Goal: Transaction & Acquisition: Book appointment/travel/reservation

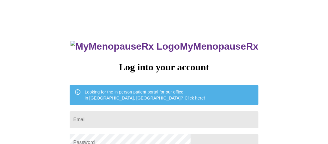
click at [190, 112] on input "Email" at bounding box center [164, 119] width 188 height 17
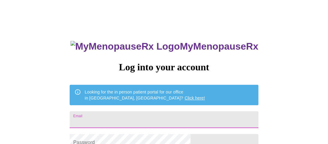
type input "klkuhn1@yahoo.com"
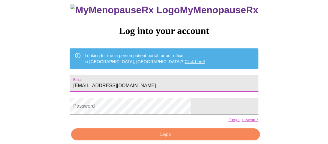
scroll to position [39, 0]
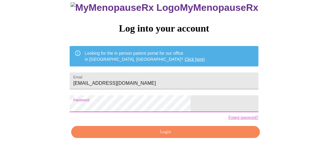
click at [146, 135] on span "Login" at bounding box center [165, 131] width 174 height 7
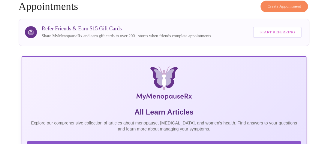
click at [286, 7] on button "Create Appointment" at bounding box center [283, 7] width 47 height 12
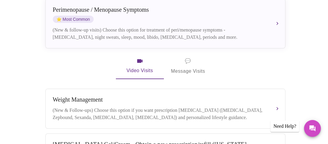
scroll to position [151, 0]
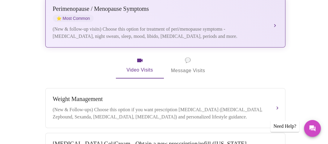
click at [222, 25] on div "(New & follow-up visits) Choose this option for treatment of peri/menopause sym…" at bounding box center [159, 32] width 213 height 14
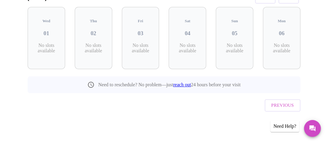
scroll to position [99, 0]
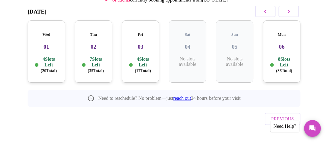
click at [134, 43] on h3 "03" at bounding box center [140, 46] width 28 height 7
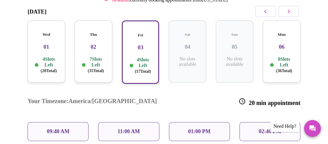
click at [65, 128] on p "09:40 AM" at bounding box center [58, 131] width 23 height 6
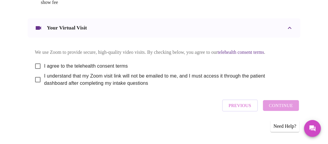
scroll to position [329, 0]
click at [34, 64] on input "I agree to the telehealth consent terms" at bounding box center [37, 66] width 13 height 13
checkbox input "true"
click at [36, 80] on input "I understand that my Zoom visit link will not be emailed to me, and I must acce…" at bounding box center [37, 79] width 13 height 13
checkbox input "true"
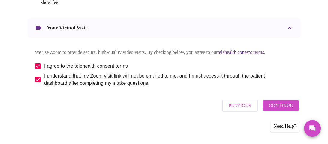
click at [292, 108] on span "Continue" at bounding box center [281, 105] width 24 height 8
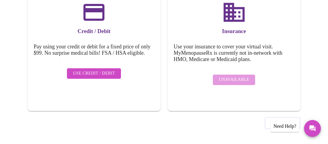
click at [96, 75] on span "Use Credit / Debit" at bounding box center [94, 73] width 42 height 7
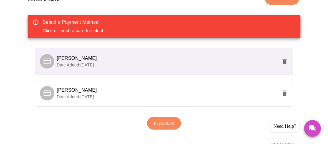
scroll to position [109, 0]
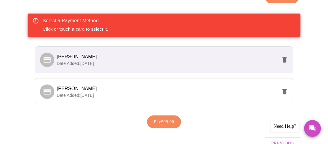
click at [179, 61] on p "Date Added: 02-04-2025" at bounding box center [167, 63] width 220 height 6
click at [159, 62] on p "Date Added: 02-04-2025" at bounding box center [167, 63] width 220 height 6
click at [127, 88] on span "[PERSON_NAME]" at bounding box center [167, 88] width 220 height 7
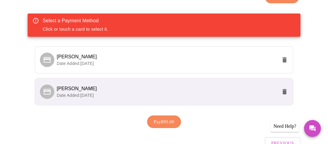
click at [127, 88] on span "[PERSON_NAME]" at bounding box center [167, 88] width 220 height 7
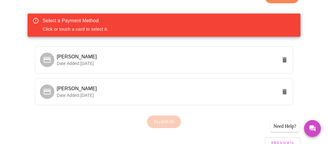
click at [186, 23] on div "Select a Payment Method Click or touch a card to select it." at bounding box center [164, 24] width 272 height 23
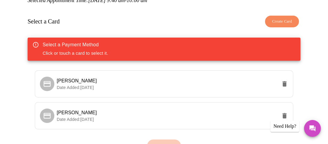
scroll to position [84, 0]
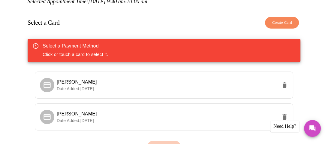
click at [286, 19] on span "Create Card" at bounding box center [282, 22] width 20 height 7
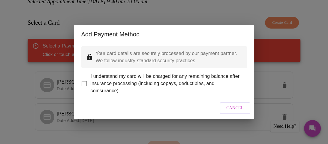
click at [85, 80] on input "I understand my card will be charged for any remaining balance after insurance …" at bounding box center [84, 83] width 13 height 13
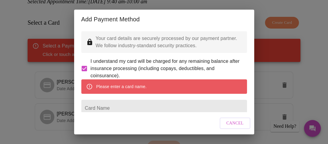
click at [228, 107] on form "Card Name" at bounding box center [163, 107] width 165 height 23
click at [253, 19] on div "Add Payment Method" at bounding box center [164, 19] width 180 height 19
click at [230, 38] on p "Your card details are securely processed by our payment partner. We follow indu…" at bounding box center [169, 42] width 146 height 14
click at [216, 111] on input "Card Name" at bounding box center [163, 107] width 165 height 17
click at [250, 29] on div "Your card details are securely processed by our payment partner. We follow indu…" at bounding box center [164, 70] width 180 height 83
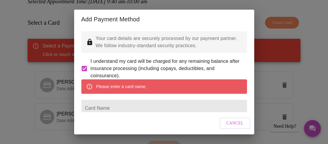
click at [253, 16] on div "Add Payment Method" at bounding box center [164, 19] width 180 height 19
click at [252, 43] on div "Your card details are securely processed by our payment partner. We follow indu…" at bounding box center [164, 70] width 180 height 83
click at [238, 21] on h2 "Add Payment Method" at bounding box center [163, 19] width 165 height 10
click at [162, 75] on span "I understand my card will be charged for any remaining balance after insurance …" at bounding box center [166, 69] width 151 height 22
click at [91, 75] on input "I understand my card will be charged for any remaining balance after insurance …" at bounding box center [84, 68] width 13 height 13
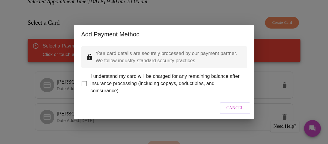
click at [85, 79] on input "I understand my card will be charged for any remaining balance after insurance …" at bounding box center [84, 83] width 13 height 13
checkbox input "true"
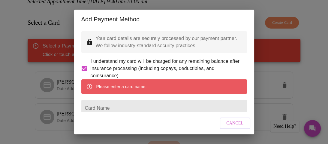
click at [253, 25] on div "Add Payment Method" at bounding box center [164, 19] width 180 height 19
click at [254, 35] on div "Add Payment Method Your card details are securely processed by our payment part…" at bounding box center [164, 72] width 328 height 144
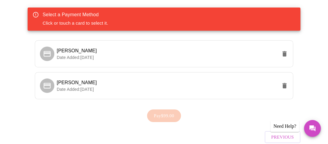
scroll to position [108, 0]
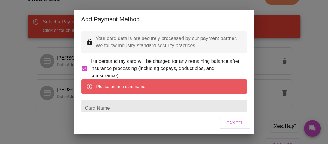
click at [232, 109] on input "Card Name" at bounding box center [163, 107] width 165 height 17
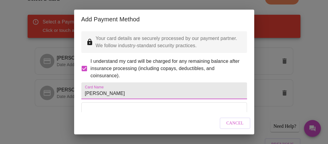
type input "[PERSON_NAME]"
click at [252, 53] on div "Your card details are securely processed by our payment partner. We follow indu…" at bounding box center [164, 70] width 180 height 83
click at [252, 41] on div "Your card details are securely processed by our payment partner. We follow indu…" at bounding box center [164, 70] width 180 height 83
click at [254, 41] on div "Add Payment Method Your card details are securely processed by our payment part…" at bounding box center [164, 72] width 328 height 144
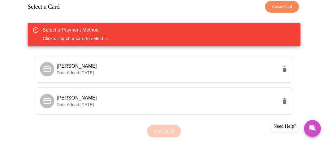
click at [281, 11] on div "Select a Card Create Card" at bounding box center [164, 7] width 272 height 18
click at [279, 8] on span "Create Card" at bounding box center [282, 6] width 20 height 7
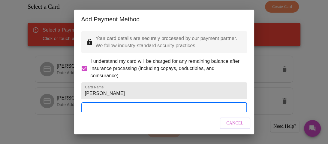
click at [254, 13] on div "Add Payment Method Your card details are securely processed by our payment part…" at bounding box center [164, 72] width 328 height 144
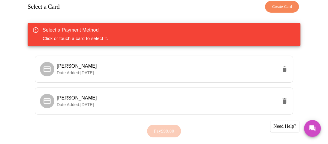
click at [292, 3] on span "Create Card" at bounding box center [282, 6] width 20 height 7
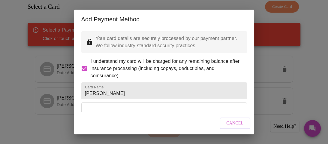
click at [254, 34] on div "Add Payment Method Your card details are securely processed by our payment part…" at bounding box center [164, 72] width 328 height 144
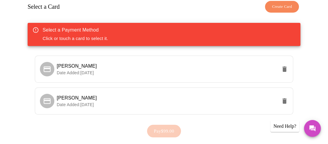
click at [254, 34] on div "Select a Payment Method Click or touch a card to select it." at bounding box center [164, 34] width 272 height 23
click at [288, 8] on span "Create Card" at bounding box center [282, 6] width 20 height 7
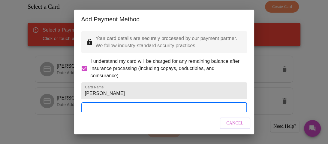
click at [222, 55] on div "Your card details are securely processed by our payment partner. We follow indu…" at bounding box center [164, 70] width 180 height 83
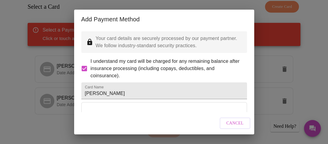
click at [254, 49] on div "Add Payment Method Your card details are securely processed by our payment part…" at bounding box center [164, 72] width 328 height 144
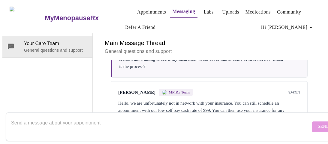
click at [141, 10] on link "Appointments" at bounding box center [151, 12] width 29 height 8
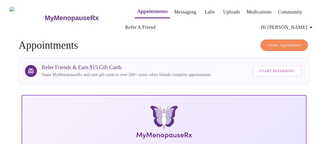
click at [290, 42] on span "Create Appointment" at bounding box center [284, 45] width 34 height 7
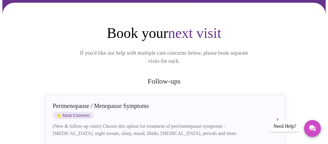
scroll to position [57, 0]
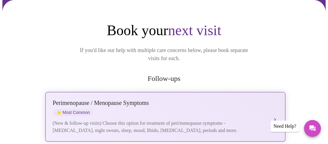
click at [174, 99] on div "Perimenopause / Menopause Symptoms" at bounding box center [159, 102] width 213 height 7
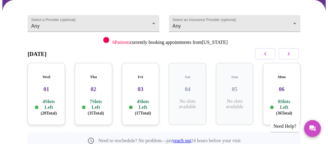
click at [151, 87] on div "Fri 03 4 Slots Left ( 17 Total)" at bounding box center [140, 94] width 37 height 62
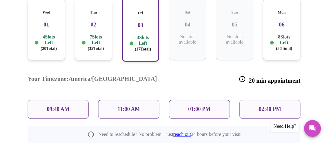
scroll to position [129, 0]
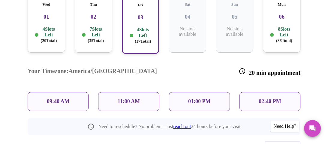
click at [71, 92] on div "09:40 AM" at bounding box center [58, 101] width 61 height 19
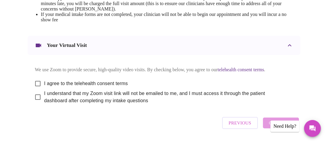
scroll to position [300, 0]
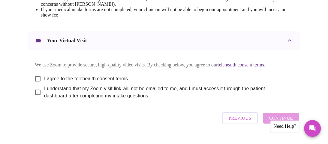
click at [36, 85] on input "I agree to the telehealth consent terms" at bounding box center [37, 78] width 13 height 13
checkbox input "true"
click at [36, 98] on input "I understand that my Zoom visit link will not be emailed to me, and I must acce…" at bounding box center [37, 92] width 13 height 13
checkbox input "true"
click at [281, 122] on span "Continue" at bounding box center [281, 118] width 24 height 8
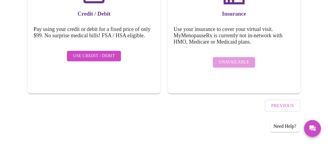
scroll to position [119, 0]
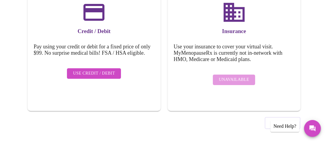
click at [85, 76] on span "Use Credit / Debit" at bounding box center [94, 73] width 42 height 7
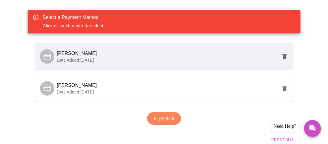
scroll to position [110, 0]
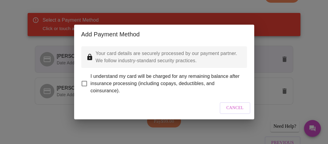
click at [85, 81] on input "I understand my card will be charged for any remaining balance after insurance …" at bounding box center [84, 83] width 13 height 13
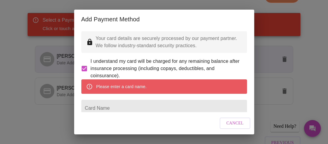
click at [241, 73] on span "I understand my card will be charged for any remaining balance after insurance …" at bounding box center [166, 69] width 151 height 22
click at [91, 73] on input "I understand my card will be charged for any remaining balance after insurance …" at bounding box center [84, 68] width 13 height 13
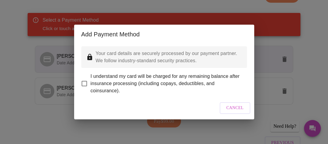
click at [241, 73] on span "I understand my card will be charged for any remaining balance after insurance …" at bounding box center [166, 84] width 151 height 22
click at [91, 77] on input "I understand my card will be charged for any remaining balance after insurance …" at bounding box center [84, 83] width 13 height 13
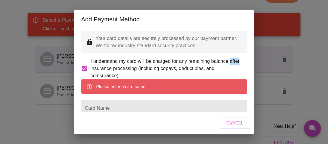
click at [251, 49] on div "Your card details are securely processed by our payment partner. We follow indu…" at bounding box center [164, 70] width 180 height 83
click at [237, 71] on span "I understand my card will be charged for any remaining balance after insurance …" at bounding box center [166, 69] width 151 height 22
click at [91, 71] on input "I understand my card will be charged for any remaining balance after insurance …" at bounding box center [84, 68] width 13 height 13
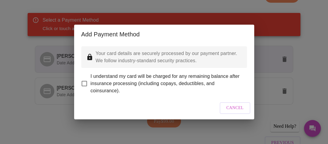
click at [85, 83] on input "I understand my card will be charged for any remaining balance after insurance …" at bounding box center [84, 83] width 13 height 13
checkbox input "true"
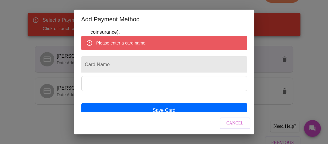
scroll to position [67, 0]
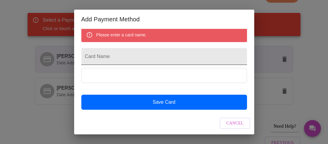
click at [121, 54] on input "Card Name" at bounding box center [163, 56] width 165 height 17
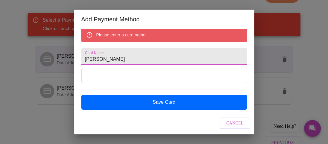
scroll to position [49, 0]
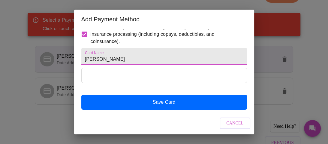
type input "[PERSON_NAME]"
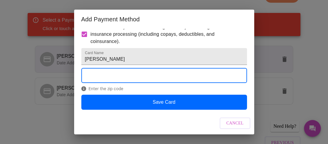
click at [102, 90] on span "Enter the zip code" at bounding box center [163, 88] width 165 height 5
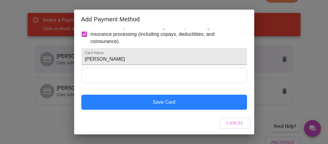
click at [117, 104] on button "Save Card" at bounding box center [163, 101] width 165 height 15
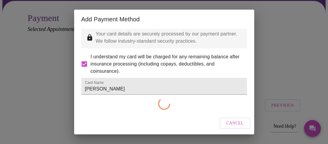
scroll to position [52, 0]
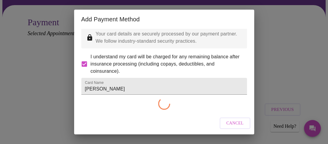
checkbox input "false"
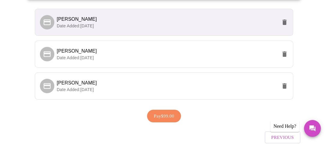
scroll to position [149, 0]
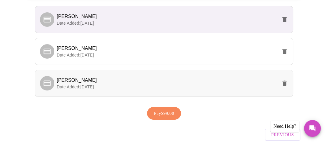
click at [182, 84] on p "Date Added: [DATE]" at bounding box center [167, 87] width 220 height 6
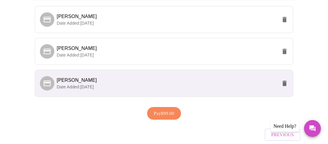
click at [161, 111] on span "Pay $99.00" at bounding box center [164, 113] width 20 height 8
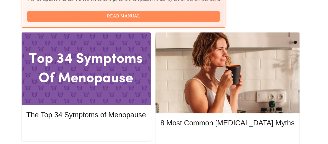
scroll to position [267, 0]
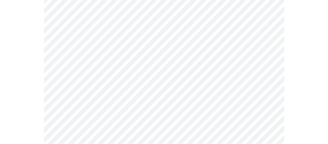
scroll to position [104, 0]
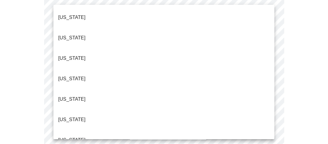
scroll to position [566, 0]
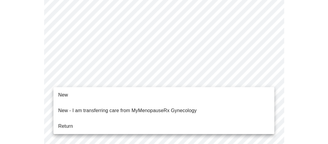
click at [75, 120] on li "Return" at bounding box center [163, 125] width 221 height 11
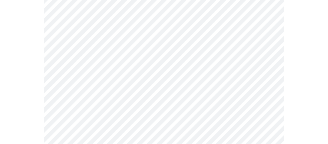
scroll to position [376, 0]
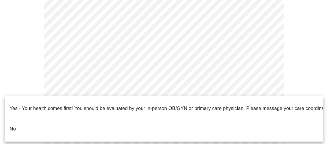
click at [53, 118] on li "No" at bounding box center [164, 128] width 318 height 20
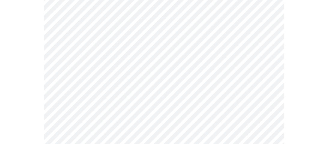
scroll to position [79, 0]
click at [208, 46] on body "MyMenopauseRx Appointments Messaging Labs Uploads Medications Community Refer a…" at bounding box center [163, 107] width 323 height 368
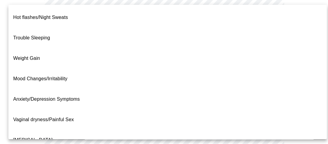
click at [41, 136] on p "[MEDICAL_DATA]" at bounding box center [32, 139] width 39 height 7
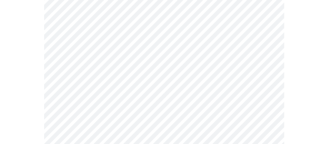
click at [200, 116] on body "MyMenopauseRx Appointments Messaging Labs Uploads Medications Community Refer a…" at bounding box center [163, 105] width 323 height 365
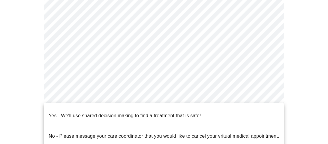
click at [199, 116] on span "Yes - We'll use shared decision making to find a treatment that is safe!" at bounding box center [125, 115] width 152 height 17
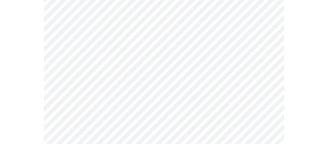
scroll to position [98, 0]
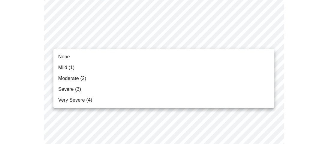
click at [199, 79] on li "Moderate (2)" at bounding box center [163, 78] width 221 height 11
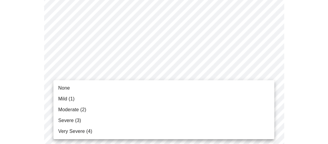
click at [160, 92] on li "None" at bounding box center [163, 87] width 221 height 11
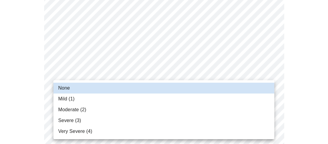
click at [219, 114] on li "Moderate (2)" at bounding box center [163, 109] width 221 height 11
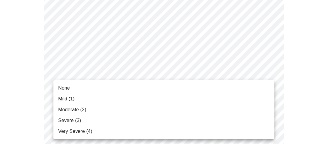
click at [310, 70] on div at bounding box center [164, 72] width 328 height 144
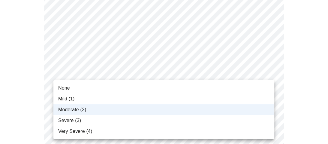
click at [176, 86] on li "None" at bounding box center [163, 87] width 221 height 11
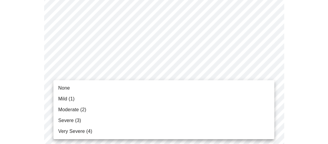
click at [108, 108] on li "Moderate (2)" at bounding box center [163, 109] width 221 height 11
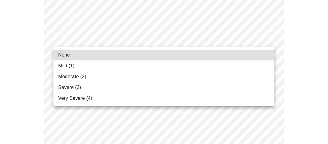
click at [189, 74] on li "Moderate (2)" at bounding box center [163, 76] width 221 height 11
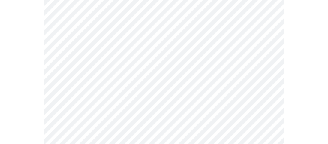
click at [183, 76] on body "MyMenopauseRx Appointments Messaging Labs Uploads Medications Community Refer a…" at bounding box center [163, 146] width 323 height 772
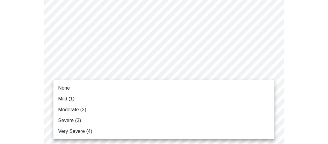
click at [160, 108] on li "Moderate (2)" at bounding box center [163, 109] width 221 height 11
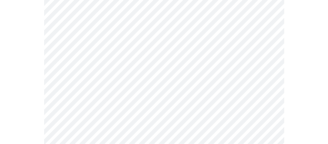
click at [155, 112] on body "MyMenopauseRx Appointments Messaging Labs Uploads Medications Community Refer a…" at bounding box center [163, 141] width 323 height 763
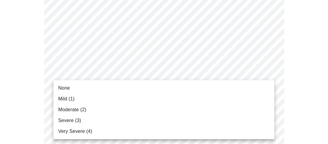
click at [149, 105] on li "Moderate (2)" at bounding box center [163, 109] width 221 height 11
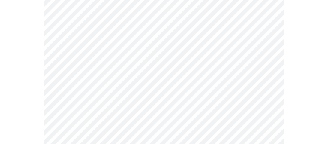
scroll to position [341, 0]
click at [195, 67] on body "MyMenopauseRx Appointments Messaging Labs Uploads Medications Community Refer a…" at bounding box center [163, 38] width 323 height 755
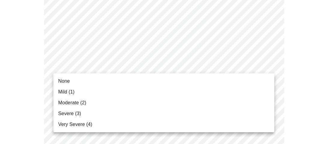
click at [176, 99] on li "Moderate (2)" at bounding box center [163, 102] width 221 height 11
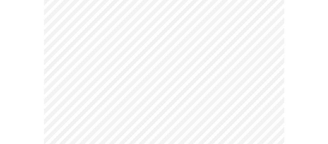
click at [166, 106] on body "MyMenopauseRx Appointments Messaging Labs Uploads Medications Community Refer a…" at bounding box center [163, 34] width 323 height 746
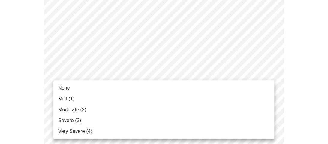
click at [144, 124] on li "Severe (3)" at bounding box center [163, 120] width 221 height 11
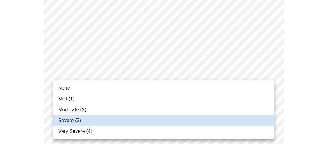
click at [319, 93] on div at bounding box center [164, 72] width 328 height 144
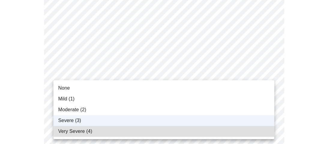
click at [258, 118] on li "Severe (3)" at bounding box center [163, 120] width 221 height 11
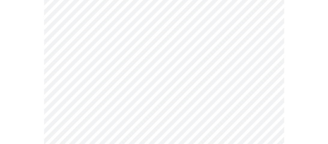
click at [308, 121] on div at bounding box center [163, 55] width 323 height 688
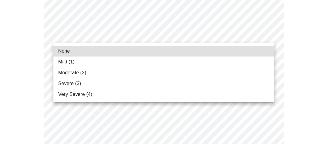
click at [174, 41] on div at bounding box center [164, 72] width 328 height 144
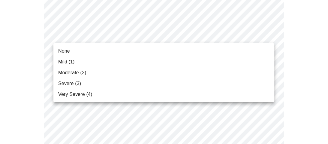
click at [154, 52] on li "None" at bounding box center [163, 51] width 221 height 11
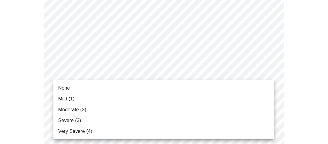
click at [115, 117] on li "Severe (3)" at bounding box center [163, 120] width 221 height 11
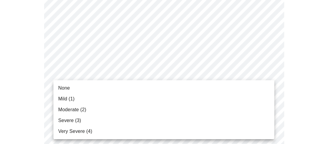
click at [203, 89] on li "None" at bounding box center [163, 87] width 221 height 11
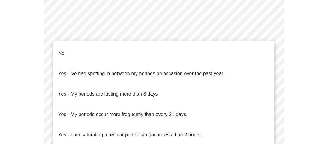
click at [224, 42] on ul "No Yes - I've had spotting in between my periods on occasion over the past year…" at bounding box center [163, 103] width 221 height 127
click at [216, 49] on li "No" at bounding box center [163, 53] width 221 height 20
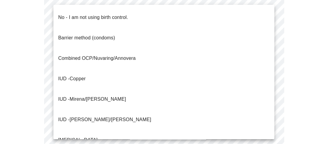
click at [219, 10] on li "No - I am not using birth control." at bounding box center [163, 17] width 221 height 20
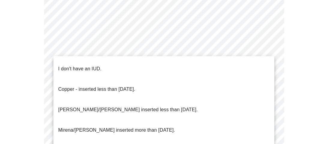
click at [201, 71] on li "I don't have an IUD." at bounding box center [163, 68] width 221 height 20
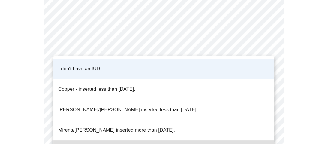
click at [266, 70] on li "I don't have an IUD." at bounding box center [163, 68] width 221 height 20
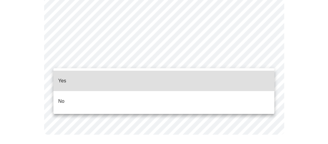
click at [186, 77] on li "Yes" at bounding box center [163, 80] width 221 height 20
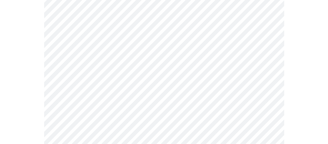
scroll to position [96, 0]
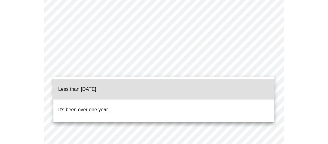
click at [139, 88] on li "Less than [DATE]." at bounding box center [163, 89] width 221 height 20
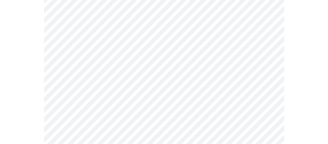
click at [141, 114] on body "MyMenopauseRx Appointments Messaging Labs Uploads Medications Community Refer a…" at bounding box center [163, 145] width 323 height 477
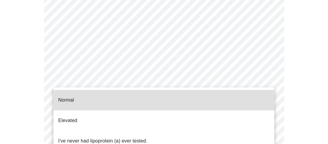
click at [135, 93] on li "Normal" at bounding box center [163, 100] width 221 height 20
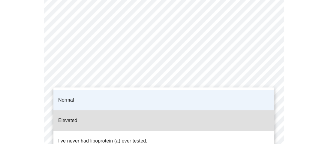
click at [271, 93] on li "Normal" at bounding box center [163, 100] width 221 height 20
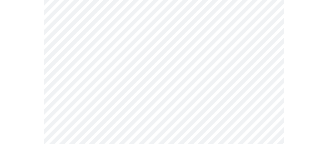
scroll to position [88, 0]
click at [67, 94] on body "MyMenopauseRx Appointments Messaging Labs Uploads Medications Community Refer a…" at bounding box center [163, 79] width 323 height 328
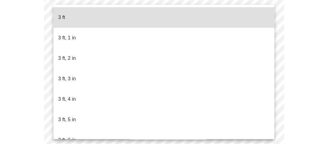
scroll to position [317, 0]
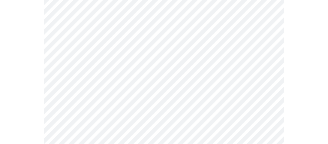
scroll to position [1594, 0]
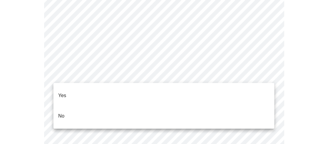
click at [123, 105] on li "No" at bounding box center [163, 115] width 221 height 20
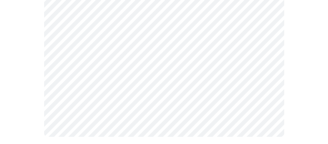
scroll to position [439, 0]
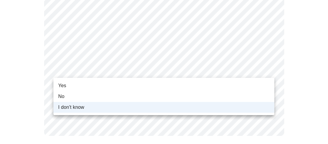
click at [225, 97] on li "No" at bounding box center [163, 96] width 221 height 11
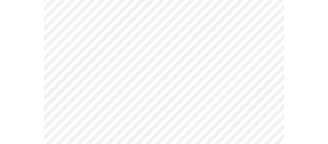
scroll to position [555, 0]
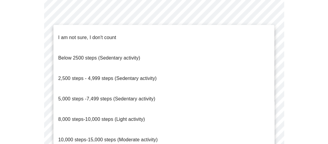
click at [143, 116] on span "8,000 steps-10,000 steps (Light activity)" at bounding box center [101, 118] width 87 height 5
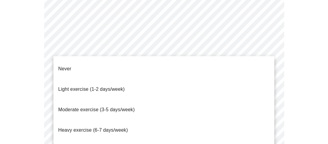
click at [180, 100] on li "Moderate exercise (3-5 days/week)" at bounding box center [163, 109] width 221 height 20
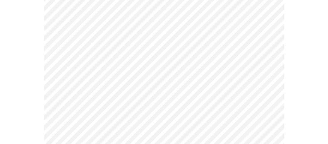
scroll to position [609, 0]
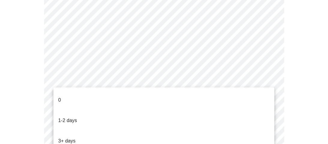
click at [203, 110] on li "1-2 days" at bounding box center [163, 120] width 221 height 20
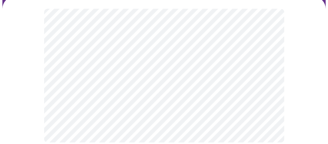
scroll to position [0, 0]
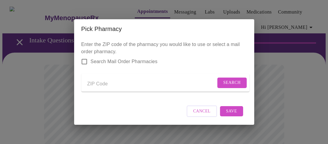
click at [99, 84] on input "Send a message to your care team" at bounding box center [151, 84] width 128 height 10
type input "76266"
click at [224, 83] on span "Search" at bounding box center [231, 82] width 17 height 7
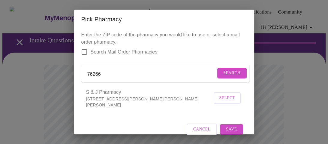
click at [84, 52] on input "Search Mail Order Pharmacies" at bounding box center [84, 52] width 13 height 13
checkbox input "true"
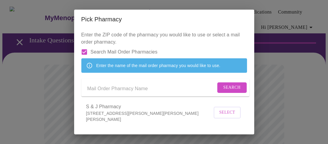
click at [101, 93] on input "Send a message to your care team" at bounding box center [151, 89] width 128 height 10
type input "costco"
click at [234, 91] on span "Search" at bounding box center [231, 87] width 17 height 7
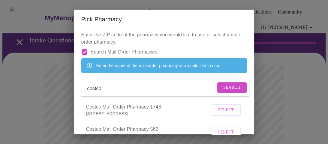
click at [248, 103] on div "Enter the ZIP code of the pharmacy you would like to use or select a mail order…" at bounding box center [164, 81] width 180 height 105
click at [253, 42] on div "Enter the ZIP code of the pharmacy you would like to use or select a mail order…" at bounding box center [164, 81] width 180 height 105
click at [254, 44] on div "Pick Pharmacy Enter the ZIP code of the pharmacy you would like to use or selec…" at bounding box center [164, 72] width 328 height 144
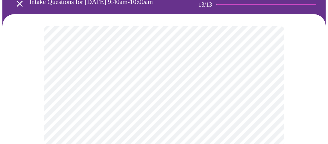
scroll to position [29, 0]
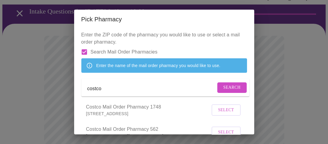
click at [254, 22] on div "Pick Pharmacy Enter the ZIP code of the pharmacy you would like to use or selec…" at bounding box center [164, 72] width 328 height 144
click at [251, 40] on div "Enter the ZIP code of the pharmacy you would like to use or select a mail order…" at bounding box center [164, 81] width 180 height 105
click at [85, 51] on input "Search Mail Order Pharmacies" at bounding box center [84, 52] width 13 height 13
checkbox input "false"
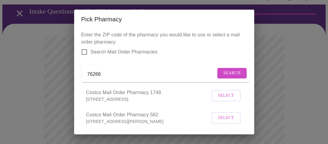
click at [104, 76] on input "76266" at bounding box center [151, 74] width 128 height 10
click at [222, 78] on button "Search" at bounding box center [231, 73] width 29 height 10
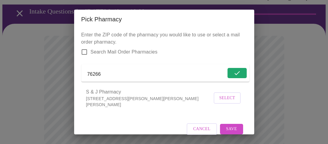
click at [217, 101] on button "Select" at bounding box center [226, 98] width 27 height 12
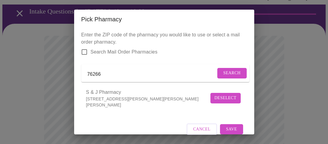
click at [229, 129] on span "Save" at bounding box center [231, 128] width 11 height 7
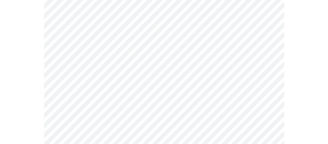
scroll to position [324, 0]
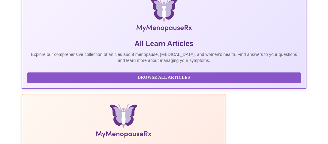
scroll to position [107, 0]
